Goal: Task Accomplishment & Management: Manage account settings

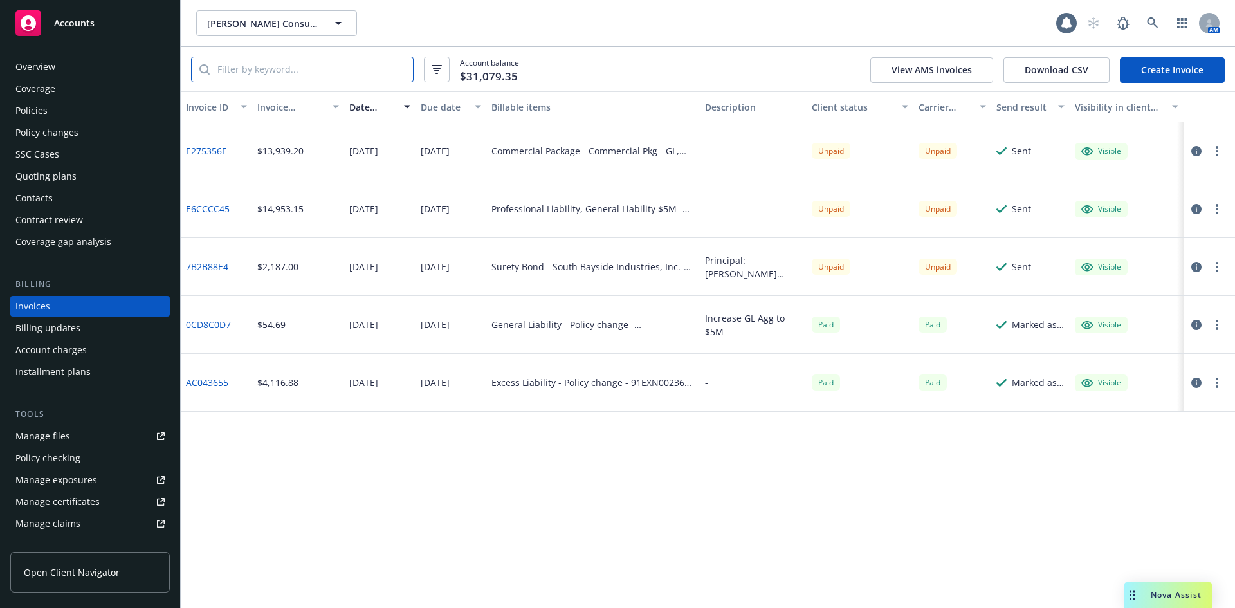
click at [291, 81] on input "search" at bounding box center [311, 69] width 203 height 24
paste input "070221754"
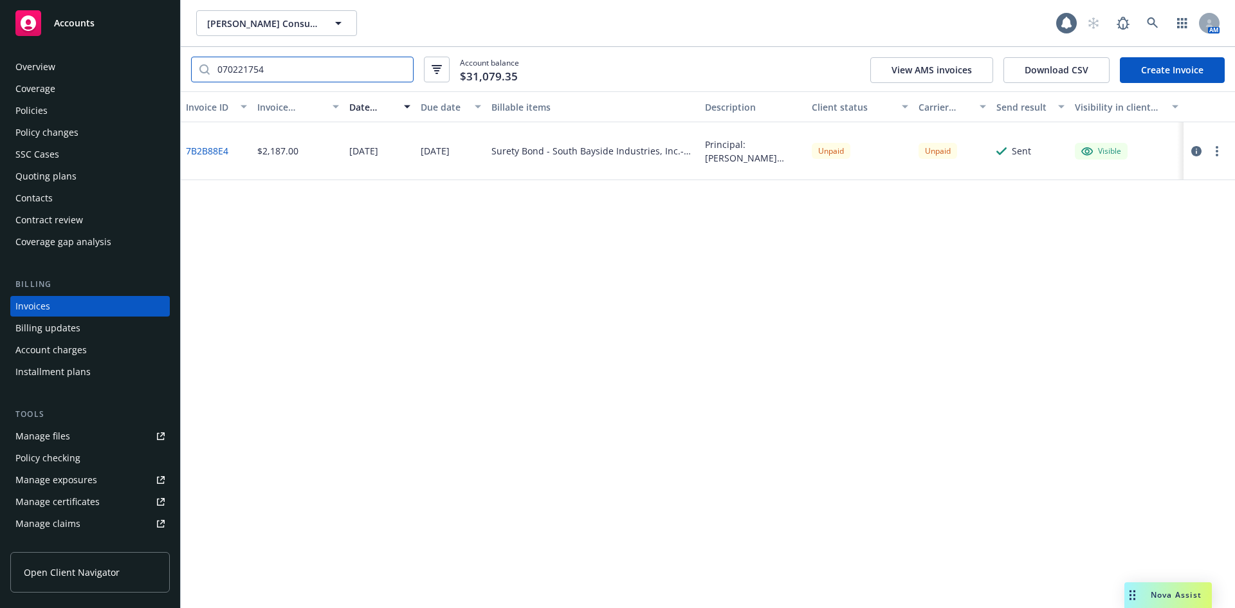
type input "070221754"
click at [1217, 149] on icon "button" at bounding box center [1217, 151] width 3 height 10
click at [1083, 360] on link "Void" at bounding box center [1142, 358] width 164 height 26
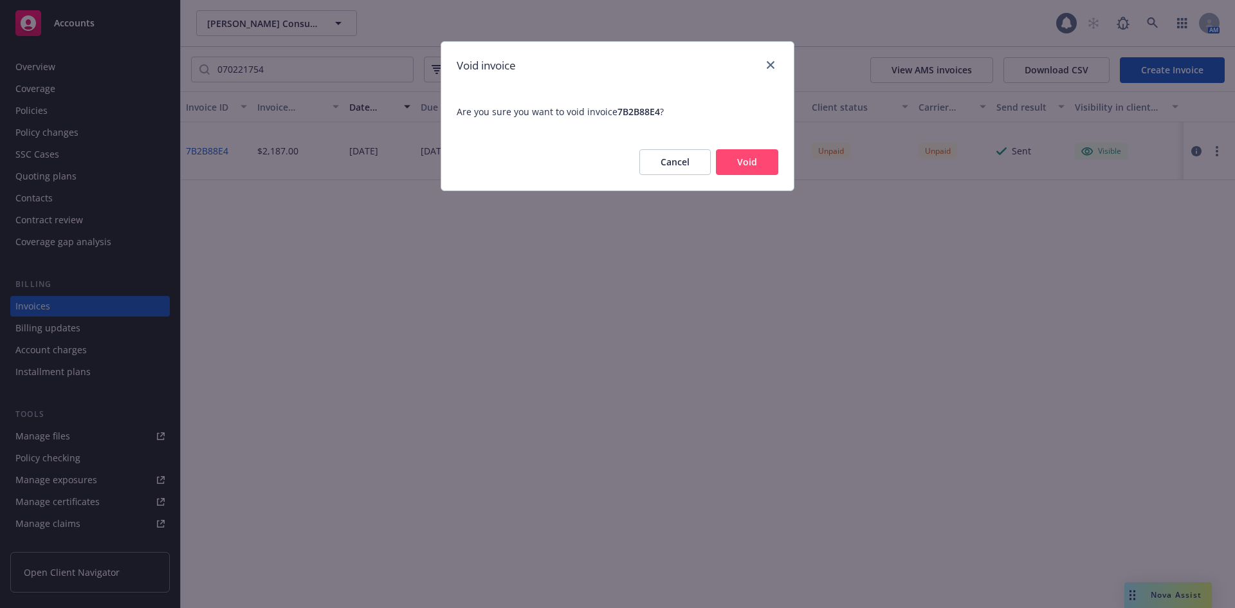
click at [752, 179] on div "Cancel Void" at bounding box center [617, 162] width 353 height 57
click at [748, 160] on button "Void" at bounding box center [747, 162] width 62 height 26
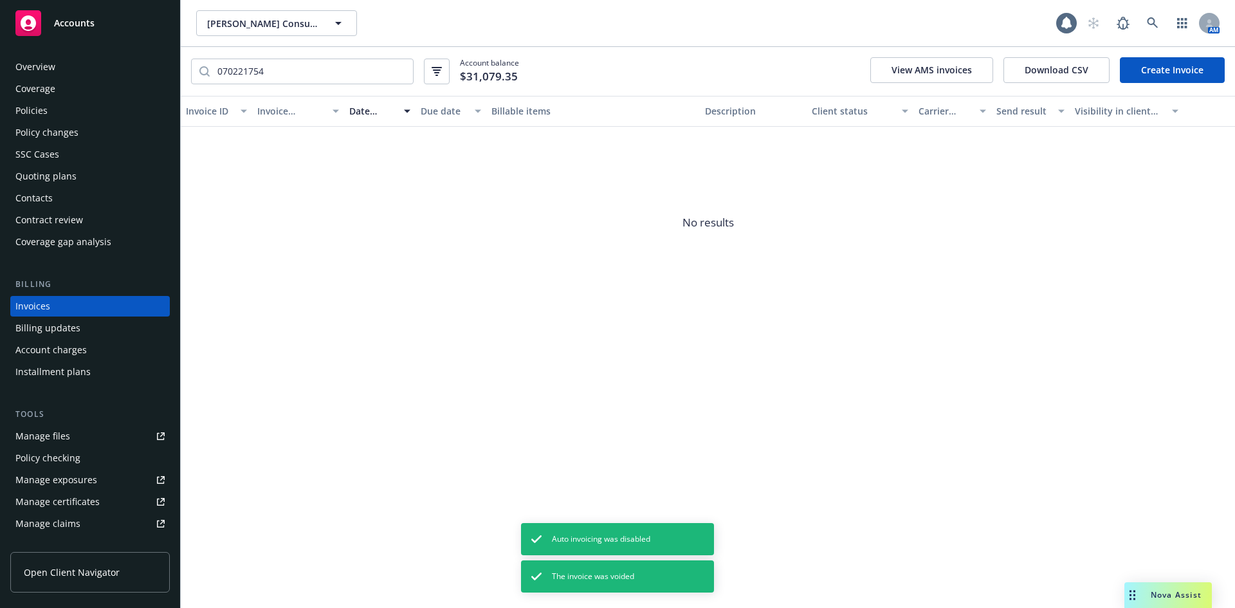
click at [111, 28] on div "Accounts" at bounding box center [89, 23] width 149 height 26
